Goal: Find specific page/section: Find specific page/section

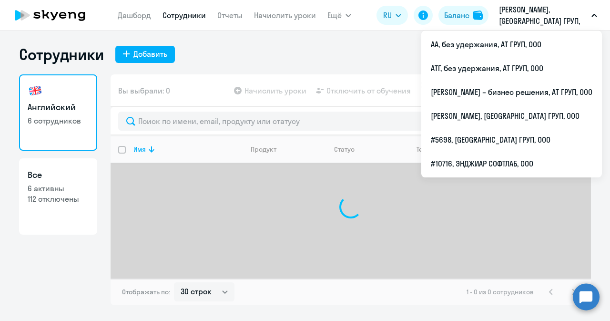
select select "30"
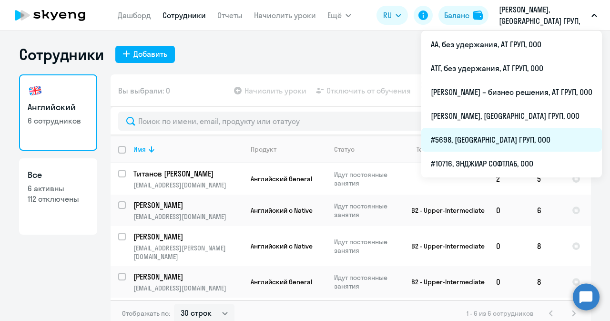
click at [449, 136] on li "#5698, [GEOGRAPHIC_DATA] ГРУП, ООО" at bounding box center [511, 140] width 181 height 24
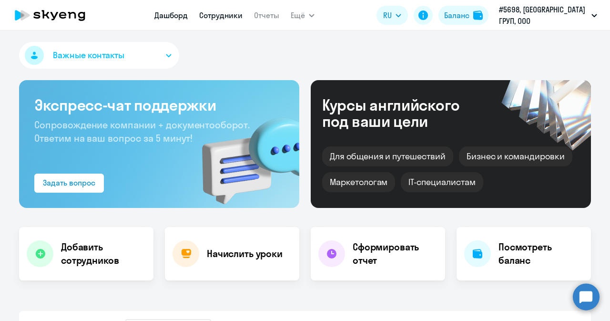
click at [230, 16] on link "Сотрудники" at bounding box center [220, 15] width 43 height 10
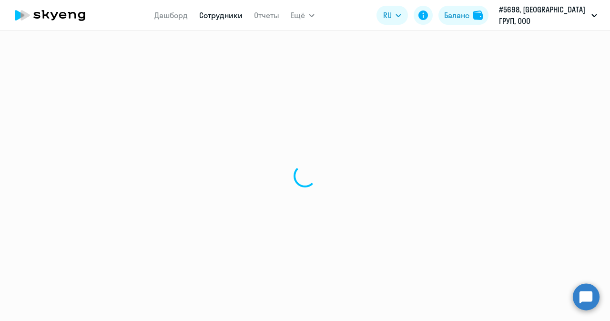
select select "30"
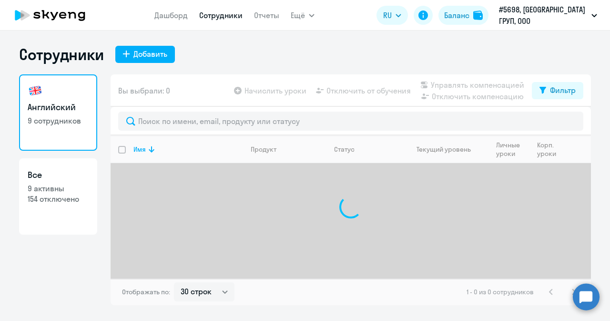
click at [159, 131] on div at bounding box center [351, 121] width 481 height 29
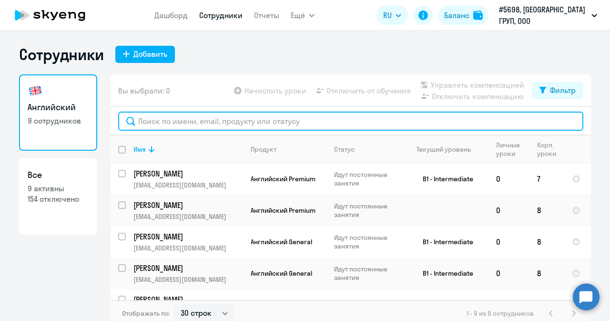
click at [154, 119] on input "text" at bounding box center [350, 121] width 465 height 19
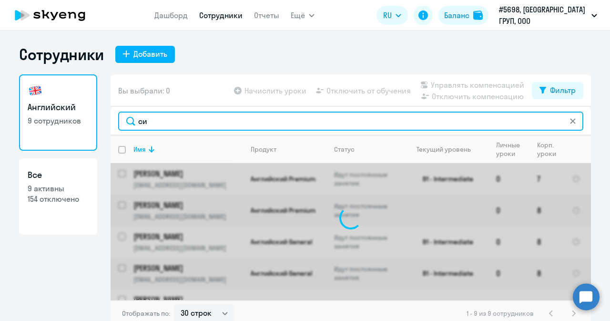
type input "син"
